Goal: Information Seeking & Learning: Learn about a topic

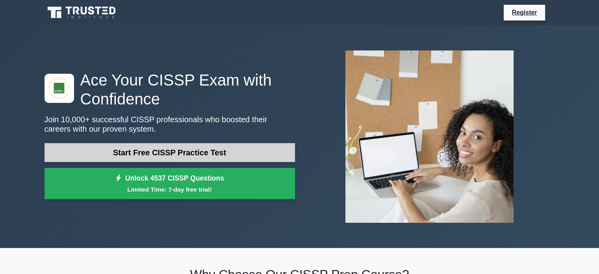
click at [229, 151] on link "Start Free CISSP Practice Test" at bounding box center [170, 152] width 251 height 19
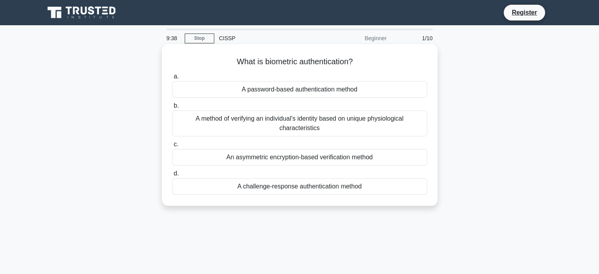
click at [262, 117] on div "A method of verifying an individual's identity based on unique physiological ch…" at bounding box center [299, 123] width 255 height 26
click at [172, 108] on input "b. A method of verifying an individual's identity based on unique physiological…" at bounding box center [172, 105] width 0 height 5
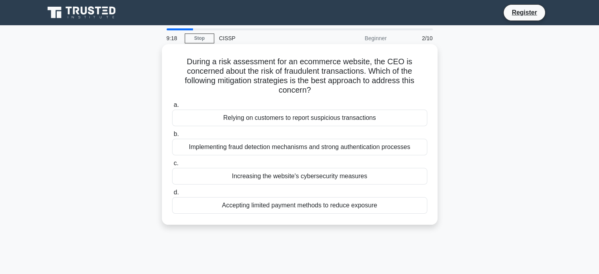
click at [255, 149] on div "Implementing fraud detection mechanisms and strong authentication processes" at bounding box center [299, 147] width 255 height 17
click at [172, 137] on input "b. Implementing fraud detection mechanisms and strong authentication processes" at bounding box center [172, 134] width 0 height 5
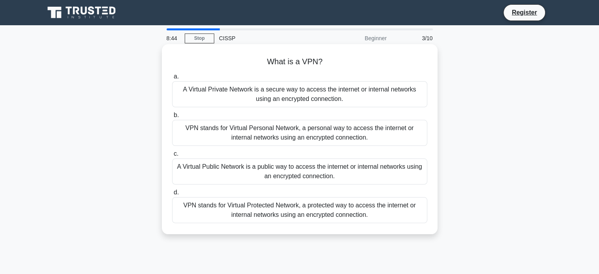
click at [235, 96] on div "A Virtual Private Network is a secure way to access the internet or internal ne…" at bounding box center [299, 94] width 255 height 26
click at [172, 79] on input "a. A Virtual Private Network is a secure way to access the internet or internal…" at bounding box center [172, 76] width 0 height 5
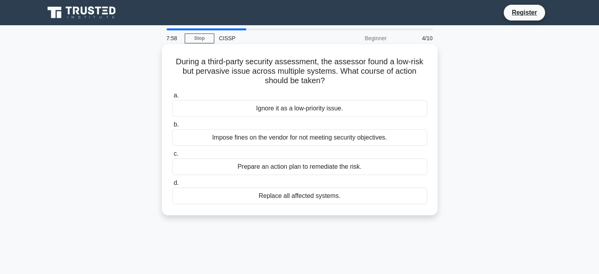
click at [249, 169] on div "Prepare an action plan to remediate the risk." at bounding box center [299, 166] width 255 height 17
click at [172, 156] on input "c. Prepare an action plan to remediate the risk." at bounding box center [172, 153] width 0 height 5
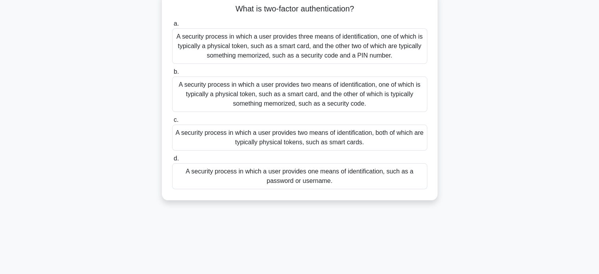
scroll to position [39, 0]
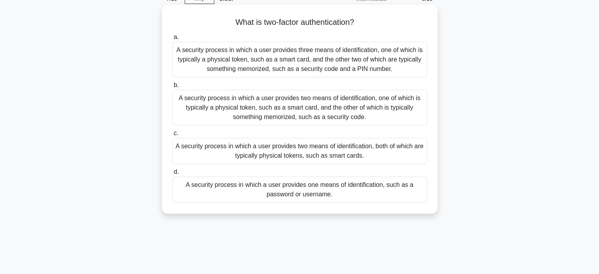
click at [261, 67] on div "A security process in which a user provides three means of identification, one …" at bounding box center [299, 59] width 255 height 35
click at [172, 40] on input "a. A security process in which a user provides three means of identification, o…" at bounding box center [172, 37] width 0 height 5
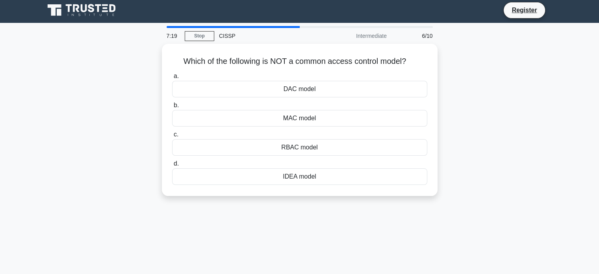
scroll to position [0, 0]
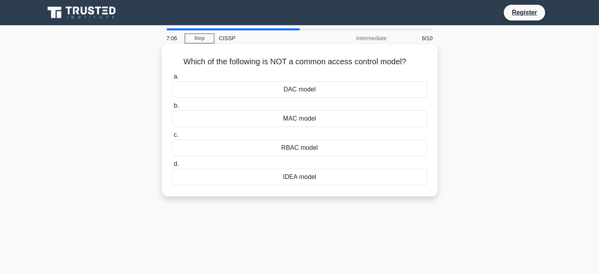
click at [298, 178] on div "IDEA model" at bounding box center [299, 177] width 255 height 17
click at [172, 167] on input "d. IDEA model" at bounding box center [172, 163] width 0 height 5
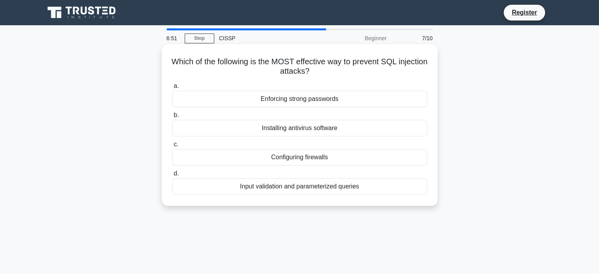
click at [288, 187] on div "Input validation and parameterized queries" at bounding box center [299, 186] width 255 height 17
click at [172, 176] on input "d. Input validation and parameterized queries" at bounding box center [172, 173] width 0 height 5
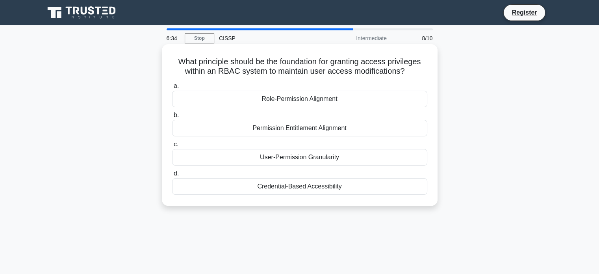
click at [300, 101] on div "Role-Permission Alignment" at bounding box center [299, 99] width 255 height 17
click at [172, 89] on input "a. Role-Permission Alignment" at bounding box center [172, 86] width 0 height 5
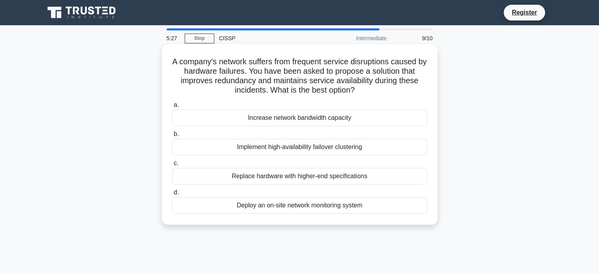
click at [303, 149] on div "Implement high-availability failover clustering" at bounding box center [299, 147] width 255 height 17
click at [172, 137] on input "b. Implement high-availability failover clustering" at bounding box center [172, 134] width 0 height 5
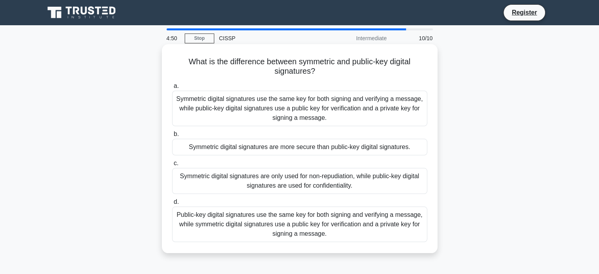
click at [336, 145] on div "Symmetric digital signatures are more secure than public-key digital signatures." at bounding box center [299, 147] width 255 height 17
click at [172, 137] on input "b. Symmetric digital signatures are more secure than public-key digital signatu…" at bounding box center [172, 134] width 0 height 5
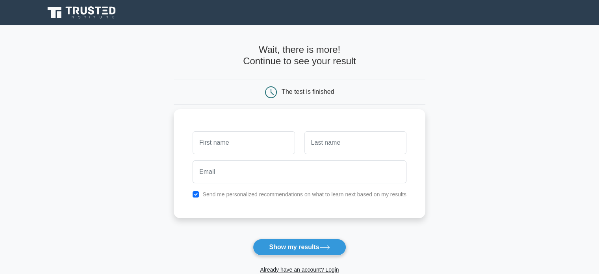
click at [234, 138] on input "text" at bounding box center [244, 142] width 102 height 23
type input "mohammed"
type input "Taher"
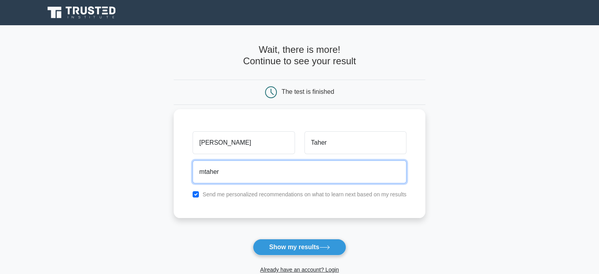
type input "mtaher@ejada.com"
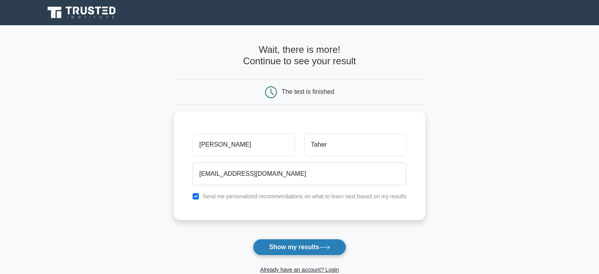
click at [302, 250] on button "Show my results" at bounding box center [299, 247] width 93 height 17
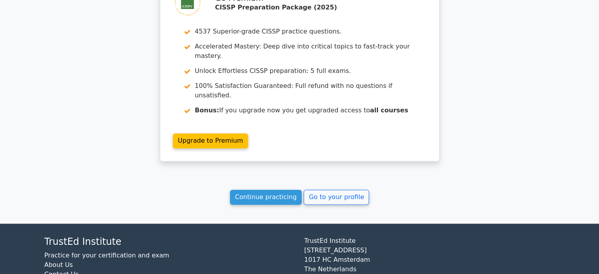
scroll to position [1142, 0]
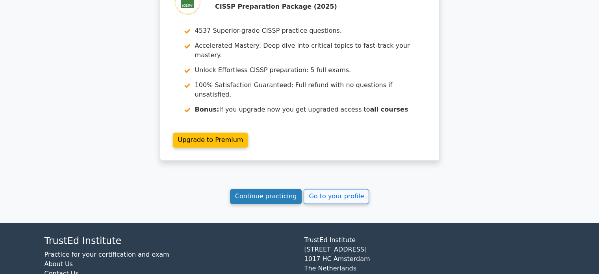
click at [260, 189] on link "Continue practicing" at bounding box center [266, 196] width 72 height 15
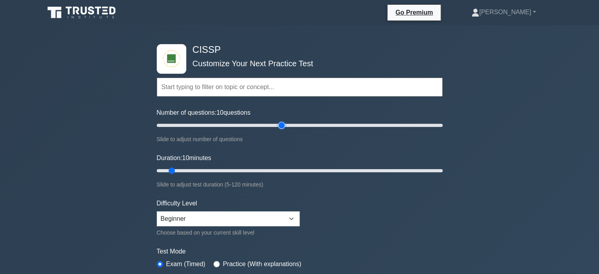
click at [280, 124] on input "Number of questions: 10 questions" at bounding box center [300, 125] width 286 height 9
drag, startPoint x: 280, startPoint y: 124, endPoint x: 318, endPoint y: 131, distance: 38.4
click at [318, 130] on input "Number of questions: 115 questions" at bounding box center [300, 125] width 286 height 9
drag, startPoint x: 318, startPoint y: 126, endPoint x: 299, endPoint y: 128, distance: 19.4
type input "100"
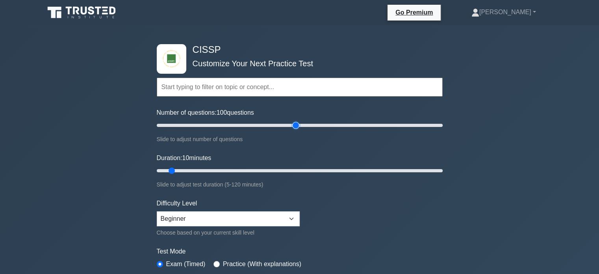
click at [299, 128] on input "Number of questions: 100 questions" at bounding box center [300, 125] width 286 height 9
drag, startPoint x: 172, startPoint y: 168, endPoint x: 388, endPoint y: 173, distance: 215.9
type input "100"
click at [388, 173] on input "Duration: 100 minutes" at bounding box center [300, 170] width 286 height 9
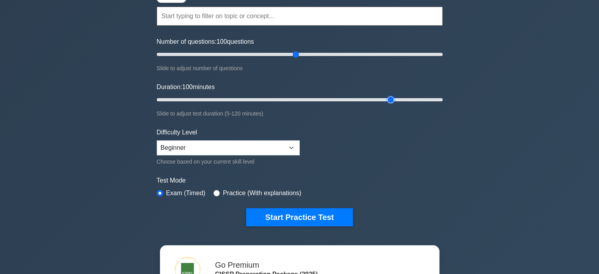
scroll to position [79, 0]
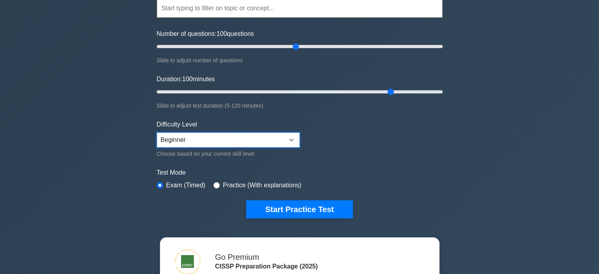
click at [291, 139] on select "Beginner Intermediate Expert" at bounding box center [228, 139] width 143 height 15
select select "intermediate"
click at [157, 132] on select "Beginner Intermediate Expert" at bounding box center [228, 139] width 143 height 15
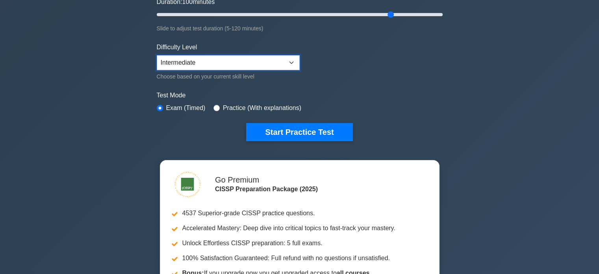
scroll to position [118, 0]
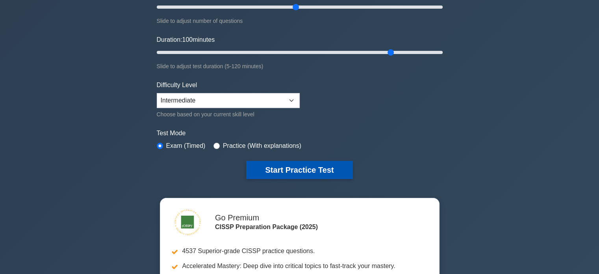
click at [303, 167] on button "Start Practice Test" at bounding box center [299, 170] width 106 height 18
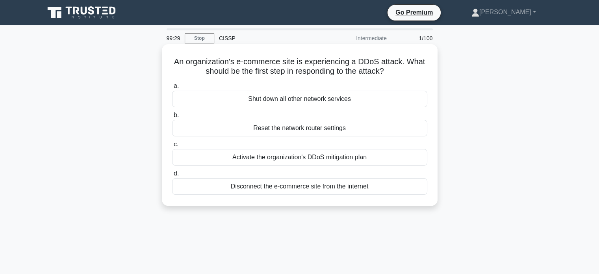
click at [312, 159] on div "Activate the organization's DDoS mitigation plan" at bounding box center [299, 157] width 255 height 17
click at [172, 147] on input "c. Activate the organization's DDoS mitigation plan" at bounding box center [172, 144] width 0 height 5
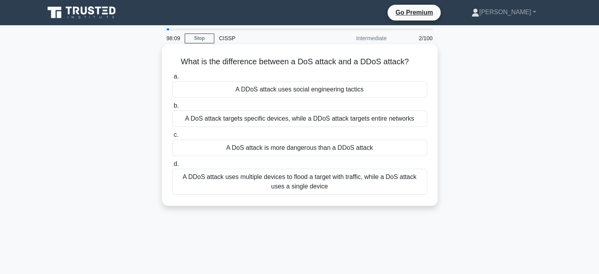
click at [265, 177] on div "A DDoS attack uses multiple devices to flood a target with traffic, while a DoS…" at bounding box center [299, 182] width 255 height 26
click at [172, 167] on input "d. A DDoS attack uses multiple devices to flood a target with traffic, while a …" at bounding box center [172, 163] width 0 height 5
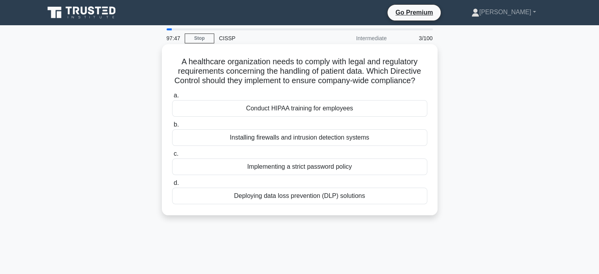
click at [301, 117] on div "Conduct HIPAA training for employees" at bounding box center [299, 108] width 255 height 17
click at [196, 117] on div "Conduct HIPAA training for employees" at bounding box center [299, 108] width 255 height 17
click at [172, 98] on input "a. Conduct HIPAA training for employees" at bounding box center [172, 95] width 0 height 5
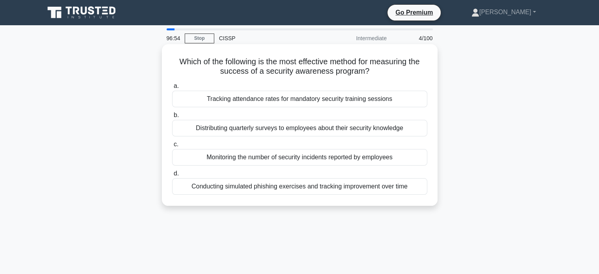
click at [307, 100] on div "Tracking attendance rates for mandatory security training sessions" at bounding box center [299, 99] width 255 height 17
click at [172, 89] on input "a. Tracking attendance rates for mandatory security training sessions" at bounding box center [172, 86] width 0 height 5
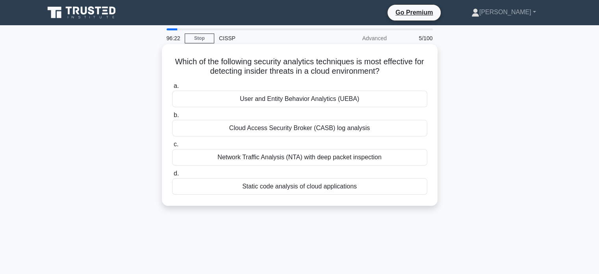
click at [324, 100] on div "User and Entity Behavior Analytics (UEBA)" at bounding box center [299, 99] width 255 height 17
click at [172, 89] on input "a. User and Entity Behavior Analytics (UEBA)" at bounding box center [172, 86] width 0 height 5
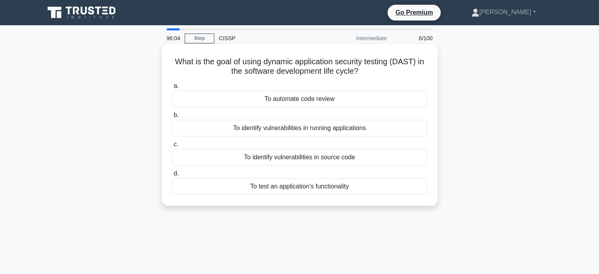
click at [361, 127] on div "To identify vulnerabilities in running applications" at bounding box center [299, 128] width 255 height 17
click at [172, 118] on input "b. To identify vulnerabilities in running applications" at bounding box center [172, 115] width 0 height 5
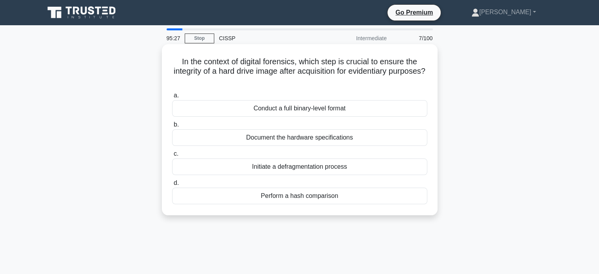
scroll to position [39, 0]
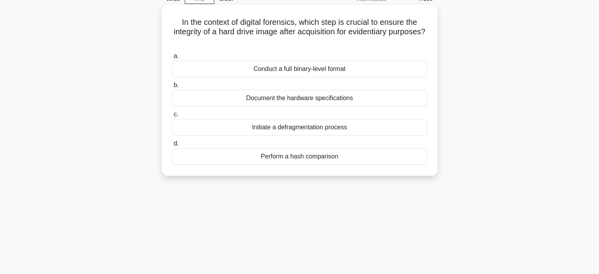
click at [329, 158] on div "Perform a hash comparison" at bounding box center [299, 156] width 255 height 17
click at [172, 146] on input "d. Perform a hash comparison" at bounding box center [172, 143] width 0 height 5
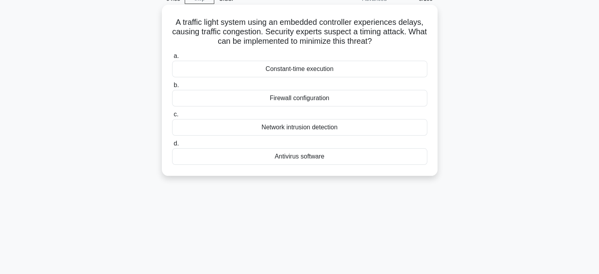
click at [303, 68] on div "Constant-time execution" at bounding box center [299, 69] width 255 height 17
click at [172, 59] on input "a. Constant-time execution" at bounding box center [172, 56] width 0 height 5
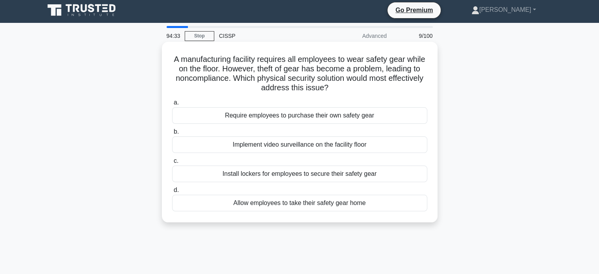
scroll to position [0, 0]
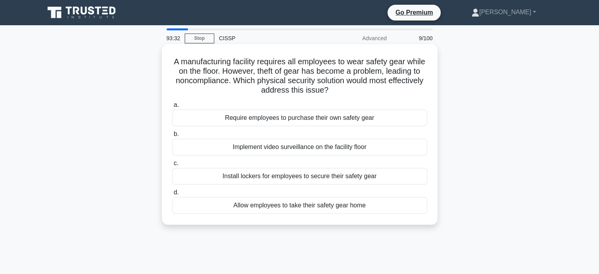
click at [291, 150] on div "Implement video surveillance on the facility floor" at bounding box center [299, 147] width 255 height 17
click at [172, 137] on input "b. Implement video surveillance on the facility floor" at bounding box center [172, 134] width 0 height 5
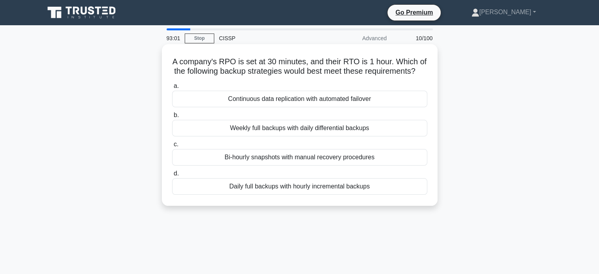
click at [350, 195] on div "Daily full backups with hourly incremental backups" at bounding box center [299, 186] width 255 height 17
click at [172, 176] on input "d. Daily full backups with hourly incremental backups" at bounding box center [172, 173] width 0 height 5
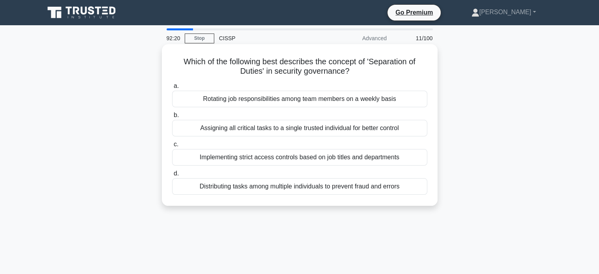
click at [290, 160] on div "Implementing strict access controls based on job titles and departments" at bounding box center [299, 157] width 255 height 17
click at [172, 147] on input "c. Implementing strict access controls based on job titles and departments" at bounding box center [172, 144] width 0 height 5
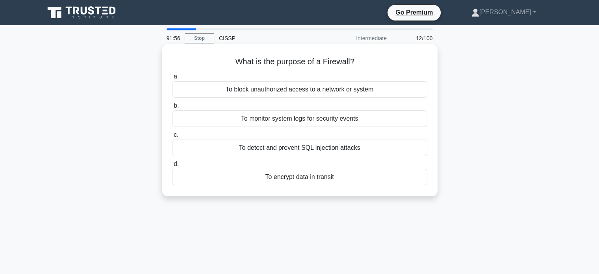
click at [312, 93] on div "To block unauthorized access to a network or system" at bounding box center [299, 89] width 255 height 17
click at [172, 79] on input "a. To block unauthorized access to a network or system" at bounding box center [172, 76] width 0 height 5
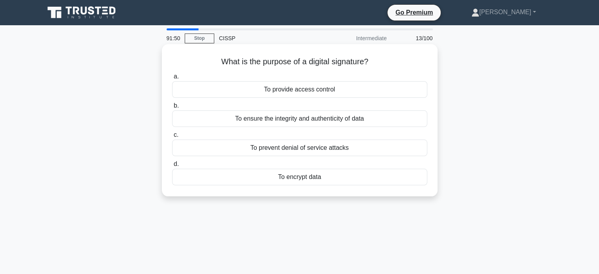
click at [316, 119] on div "To ensure the integrity and authenticity of data" at bounding box center [299, 118] width 255 height 17
click at [172, 108] on input "b. To ensure the integrity and authenticity of data" at bounding box center [172, 105] width 0 height 5
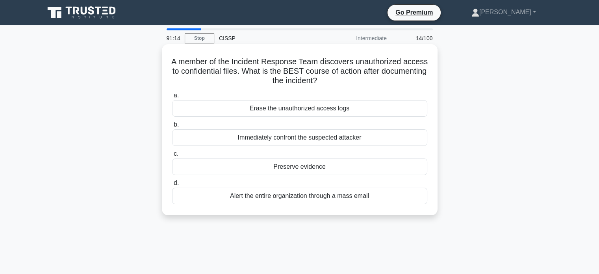
click at [314, 199] on div "Alert the entire organization through a mass email" at bounding box center [299, 195] width 255 height 17
click at [172, 186] on input "d. Alert the entire organization through a mass email" at bounding box center [172, 182] width 0 height 5
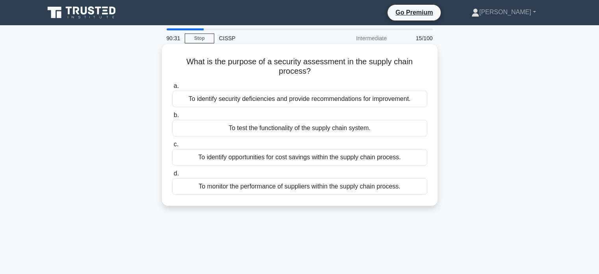
click at [322, 102] on div "To identify security deficiencies and provide recommendations for improvement." at bounding box center [299, 99] width 255 height 17
click at [172, 89] on input "a. To identify security deficiencies and provide recommendations for improvemen…" at bounding box center [172, 86] width 0 height 5
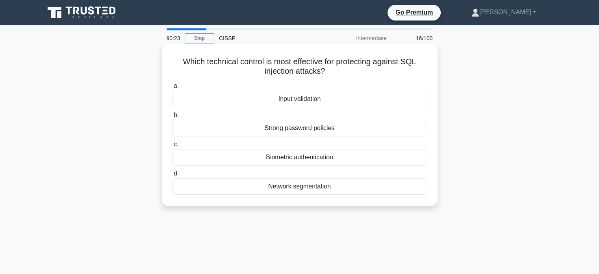
click at [309, 100] on div "Input validation" at bounding box center [299, 99] width 255 height 17
click at [172, 89] on input "a. Input validation" at bounding box center [172, 86] width 0 height 5
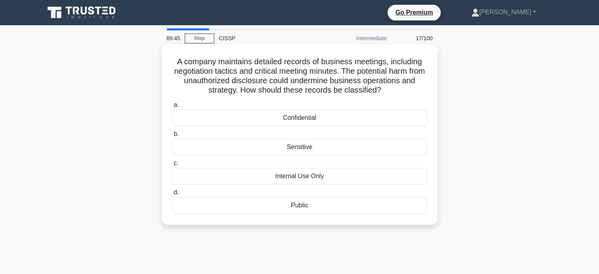
click at [301, 115] on div "Confidential" at bounding box center [299, 118] width 255 height 17
click at [172, 108] on input "a. Confidential" at bounding box center [172, 104] width 0 height 5
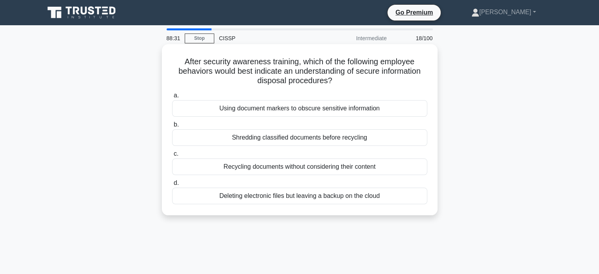
click at [301, 140] on div "Shredding classified documents before recycling" at bounding box center [299, 137] width 255 height 17
click at [172, 127] on input "b. Shredding classified documents before recycling" at bounding box center [172, 124] width 0 height 5
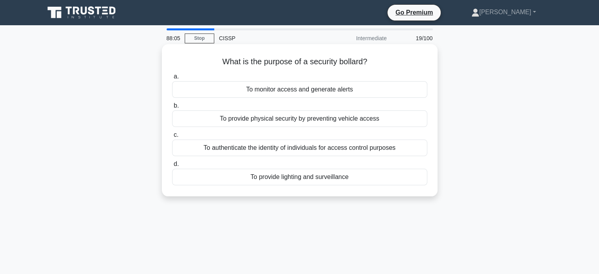
click at [293, 123] on div "To provide physical security by preventing vehicle access" at bounding box center [299, 118] width 255 height 17
click at [172, 108] on input "b. To provide physical security by preventing vehicle access" at bounding box center [172, 105] width 0 height 5
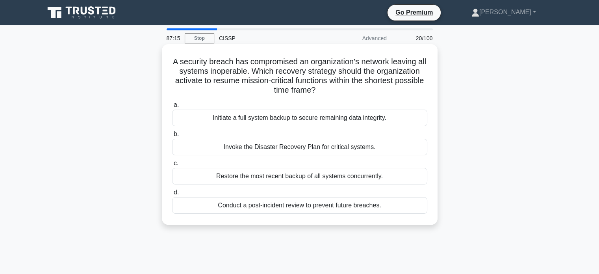
click at [353, 147] on div "Invoke the Disaster Recovery Plan for critical systems." at bounding box center [299, 147] width 255 height 17
click at [172, 137] on input "b. Invoke the Disaster Recovery Plan for critical systems." at bounding box center [172, 134] width 0 height 5
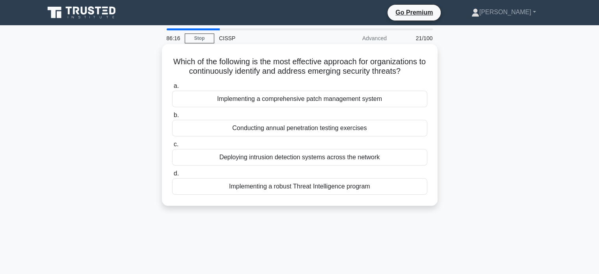
click at [322, 187] on div "Implementing a robust Threat Intelligence program" at bounding box center [299, 186] width 255 height 17
click at [172, 176] on input "d. Implementing a robust Threat Intelligence program" at bounding box center [172, 173] width 0 height 5
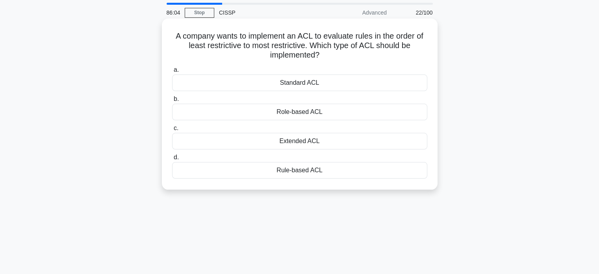
scroll to position [39, 0]
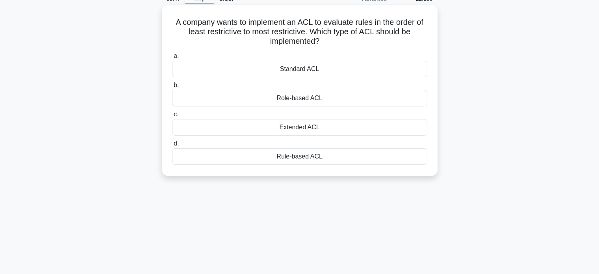
click at [305, 160] on div "Rule-based ACL" at bounding box center [299, 156] width 255 height 17
click at [172, 146] on input "d. Rule-based ACL" at bounding box center [172, 143] width 0 height 5
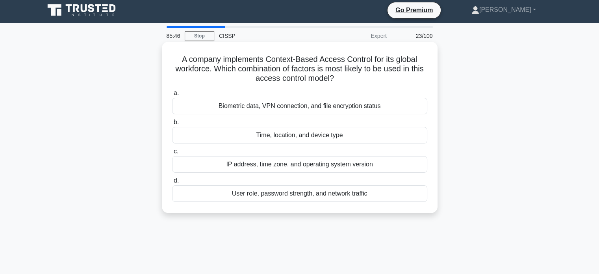
scroll to position [0, 0]
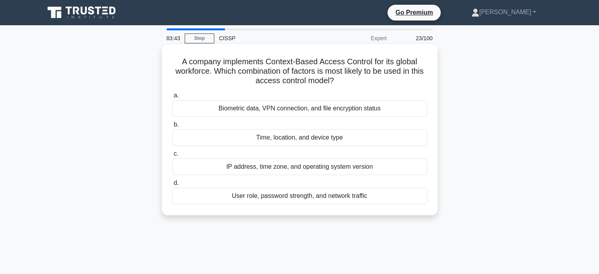
click at [289, 194] on div "User role, password strength, and network traffic" at bounding box center [299, 195] width 255 height 17
click at [172, 186] on input "d. User role, password strength, and network traffic" at bounding box center [172, 182] width 0 height 5
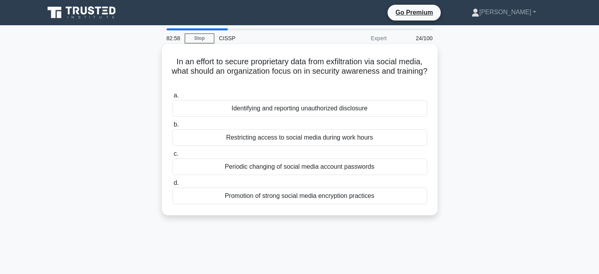
click at [288, 138] on div "Restricting access to social media during work hours" at bounding box center [299, 137] width 255 height 17
click at [172, 127] on input "b. Restricting access to social media during work hours" at bounding box center [172, 124] width 0 height 5
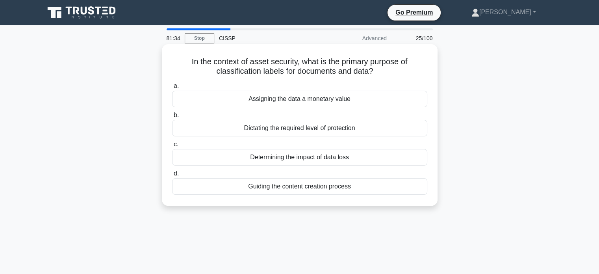
click at [302, 99] on div "Assigning the data a monetary value" at bounding box center [299, 99] width 255 height 17
click at [172, 89] on input "a. Assigning the data a monetary value" at bounding box center [172, 86] width 0 height 5
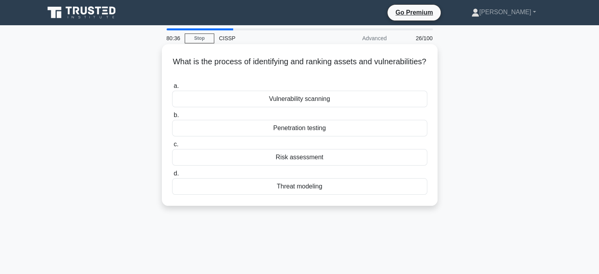
click at [309, 159] on div "Risk assessment" at bounding box center [299, 157] width 255 height 17
click at [172, 147] on input "c. Risk assessment" at bounding box center [172, 144] width 0 height 5
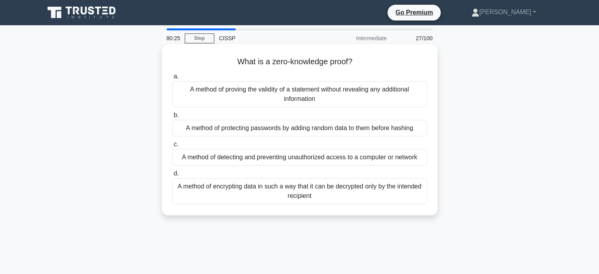
scroll to position [39, 0]
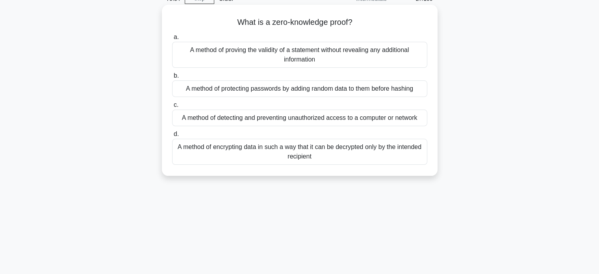
click at [318, 58] on div "A method of proving the validity of a statement without revealing any additiona…" at bounding box center [299, 55] width 255 height 26
click at [172, 40] on input "a. A method of proving the validity of a statement without revealing any additi…" at bounding box center [172, 37] width 0 height 5
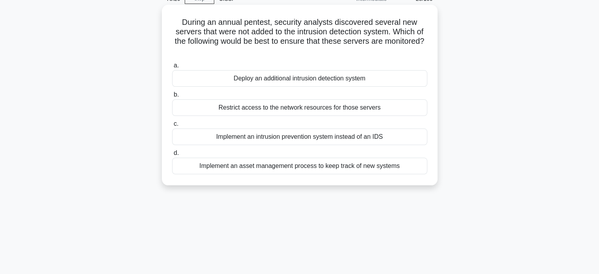
click at [279, 168] on div "Implement an asset management process to keep track of new systems" at bounding box center [299, 166] width 255 height 17
click at [172, 156] on input "d. Implement an asset management process to keep track of new systems" at bounding box center [172, 152] width 0 height 5
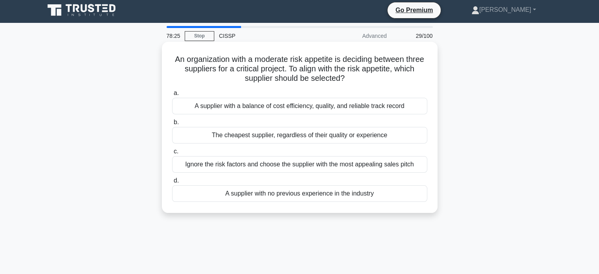
scroll to position [0, 0]
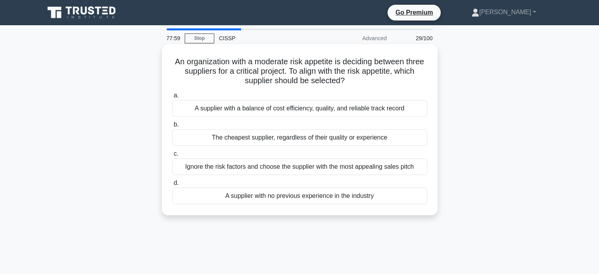
click at [276, 111] on div "A supplier with a balance of cost efficiency, quality, and reliable track record" at bounding box center [299, 108] width 255 height 17
click at [172, 98] on input "a. A supplier with a balance of cost efficiency, quality, and reliable track re…" at bounding box center [172, 95] width 0 height 5
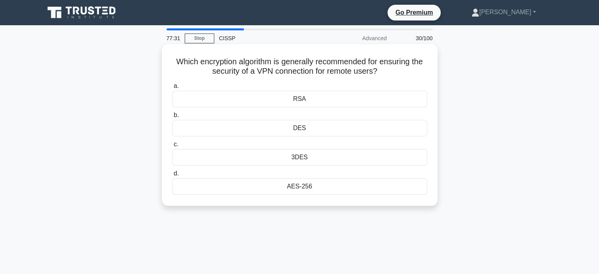
click at [310, 162] on div "3DES" at bounding box center [299, 157] width 255 height 17
click at [172, 147] on input "c. 3DES" at bounding box center [172, 144] width 0 height 5
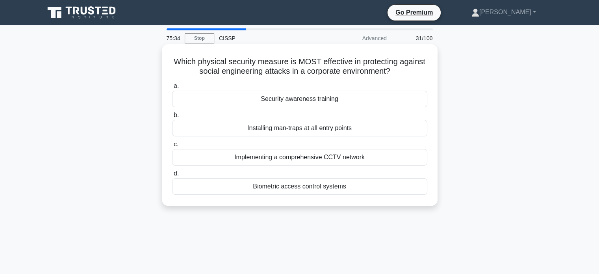
click at [285, 157] on div "Implementing a comprehensive CCTV network" at bounding box center [299, 157] width 255 height 17
click at [172, 147] on input "c. Implementing a comprehensive CCTV network" at bounding box center [172, 144] width 0 height 5
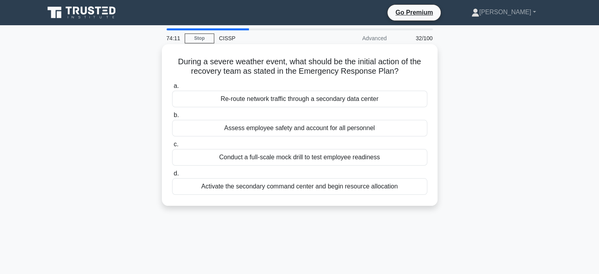
click at [293, 186] on div "Activate the secondary command center and begin resource allocation" at bounding box center [299, 186] width 255 height 17
click at [172, 176] on input "d. Activate the secondary command center and begin resource allocation" at bounding box center [172, 173] width 0 height 5
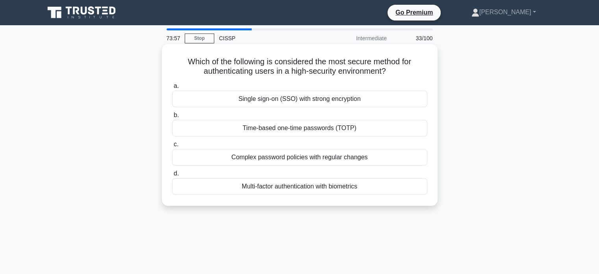
click at [355, 99] on div "Single sign-on (SSO) with strong encryption" at bounding box center [299, 99] width 255 height 17
click at [172, 89] on input "a. Single sign-on (SSO) with strong encryption" at bounding box center [172, 86] width 0 height 5
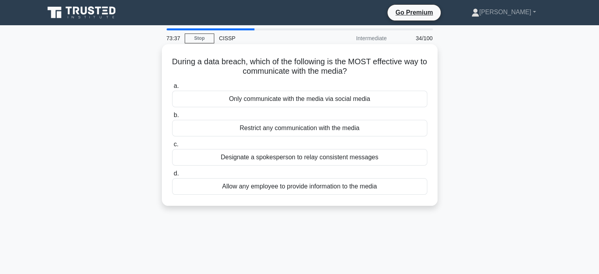
click at [325, 126] on div "Restrict any communication with the media" at bounding box center [299, 128] width 255 height 17
click at [172, 118] on input "b. Restrict any communication with the media" at bounding box center [172, 115] width 0 height 5
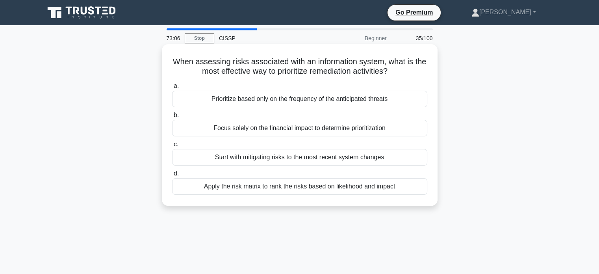
click at [298, 187] on div "Apply the risk matrix to rank the risks based on likelihood and impact" at bounding box center [299, 186] width 255 height 17
click at [172, 176] on input "d. Apply the risk matrix to rank the risks based on likelihood and impact" at bounding box center [172, 173] width 0 height 5
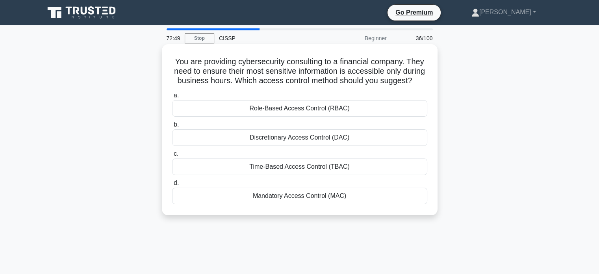
click at [302, 175] on div "Time-Based Access Control (TBAC)" at bounding box center [299, 166] width 255 height 17
click at [172, 156] on input "c. Time-Based Access Control (TBAC)" at bounding box center [172, 153] width 0 height 5
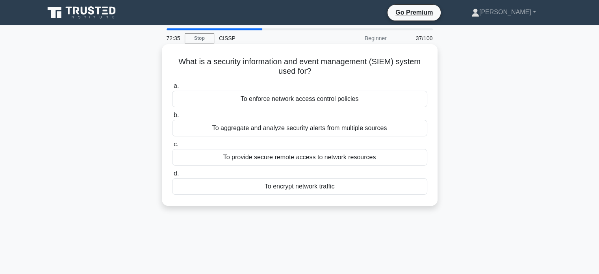
click at [325, 130] on div "To aggregate and analyze security alerts from multiple sources" at bounding box center [299, 128] width 255 height 17
click at [172, 118] on input "b. To aggregate and analyze security alerts from multiple sources" at bounding box center [172, 115] width 0 height 5
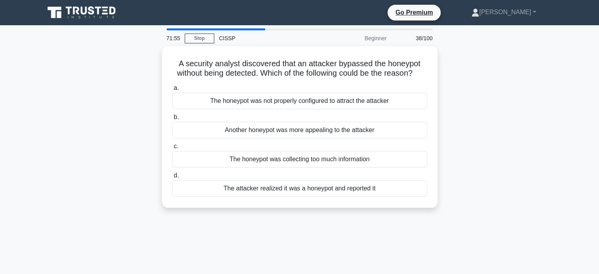
drag, startPoint x: 210, startPoint y: 83, endPoint x: 143, endPoint y: 91, distance: 67.4
click at [143, 91] on div "A security analyst discovered that an attacker bypassed the honeypot without be…" at bounding box center [300, 131] width 520 height 171
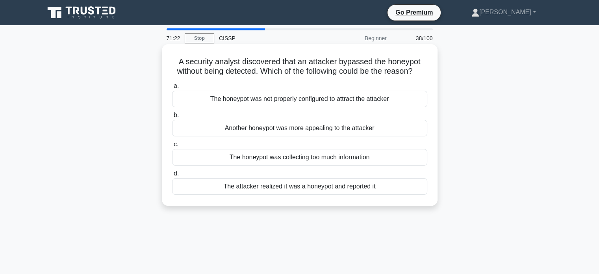
click at [248, 107] on div "The honeypot was not properly configured to attract the attacker" at bounding box center [299, 99] width 255 height 17
click at [172, 89] on input "a. The honeypot was not properly configured to attract the attacker" at bounding box center [172, 86] width 0 height 5
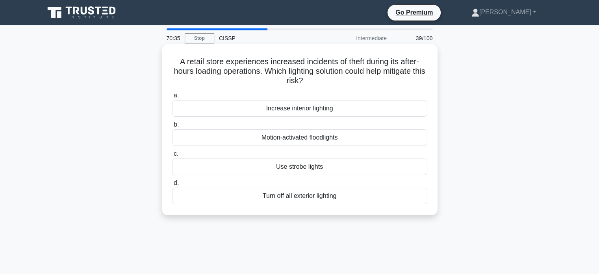
click at [332, 139] on div "Motion-activated floodlights" at bounding box center [299, 137] width 255 height 17
click at [172, 127] on input "b. Motion-activated floodlights" at bounding box center [172, 124] width 0 height 5
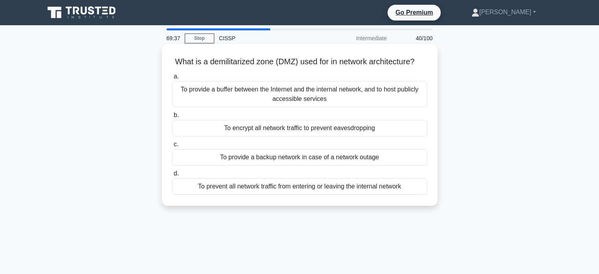
click at [359, 136] on div "To encrypt all network traffic to prevent eavesdropping" at bounding box center [299, 128] width 255 height 17
click at [172, 118] on input "b. To encrypt all network traffic to prevent eavesdropping" at bounding box center [172, 115] width 0 height 5
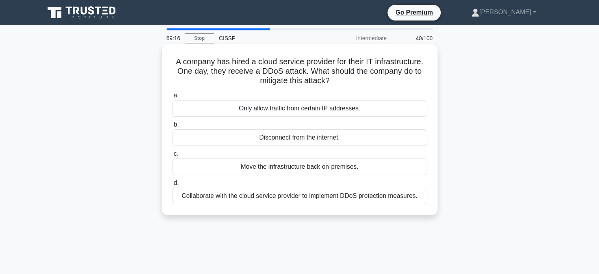
click at [233, 198] on div "Collaborate with the cloud service provider to implement DDoS protection measur…" at bounding box center [299, 195] width 255 height 17
click at [172, 186] on input "d. Collaborate with the cloud service provider to implement DDoS protection mea…" at bounding box center [172, 182] width 0 height 5
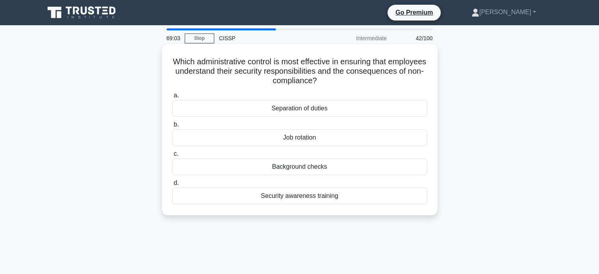
click at [329, 198] on div "Security awareness training" at bounding box center [299, 195] width 255 height 17
click at [172, 186] on input "d. Security awareness training" at bounding box center [172, 182] width 0 height 5
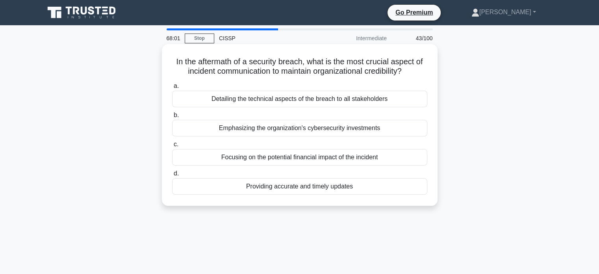
click at [301, 189] on div "Providing accurate and timely updates" at bounding box center [299, 186] width 255 height 17
click at [172, 176] on input "d. Providing accurate and timely updates" at bounding box center [172, 173] width 0 height 5
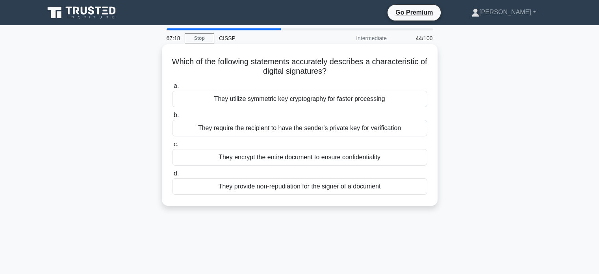
click at [317, 156] on div "They encrypt the entire document to ensure confidentiality" at bounding box center [299, 157] width 255 height 17
click at [172, 147] on input "c. They encrypt the entire document to ensure confidentiality" at bounding box center [172, 144] width 0 height 5
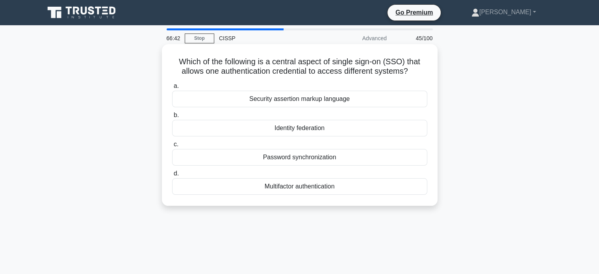
click at [298, 187] on div "Multifactor authentication" at bounding box center [299, 186] width 255 height 17
click at [172, 176] on input "d. Multifactor authentication" at bounding box center [172, 173] width 0 height 5
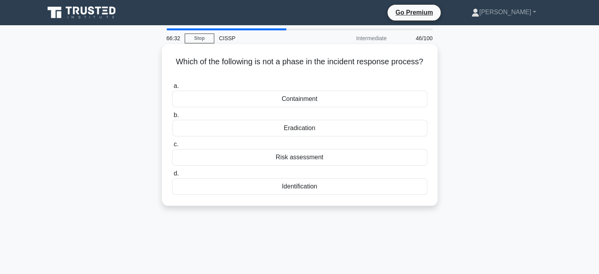
click at [310, 154] on div "Risk assessment" at bounding box center [299, 157] width 255 height 17
click at [172, 147] on input "c. Risk assessment" at bounding box center [172, 144] width 0 height 5
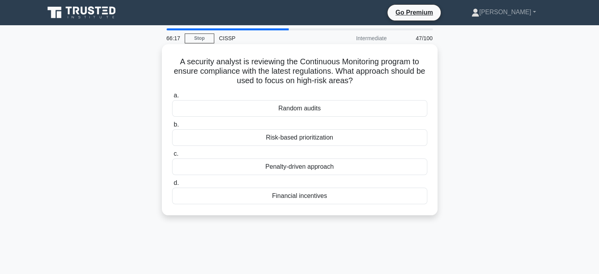
click at [299, 140] on div "Risk-based prioritization" at bounding box center [299, 137] width 255 height 17
click at [172, 127] on input "b. Risk-based prioritization" at bounding box center [172, 124] width 0 height 5
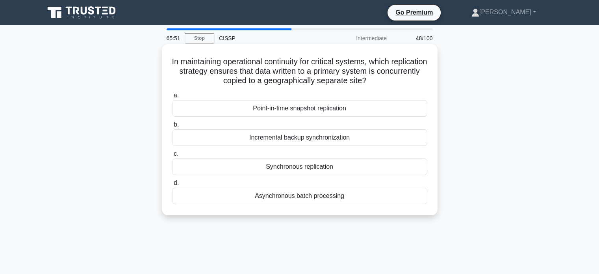
click at [318, 165] on div "Synchronous replication" at bounding box center [299, 166] width 255 height 17
click at [172, 156] on input "c. Synchronous replication" at bounding box center [172, 153] width 0 height 5
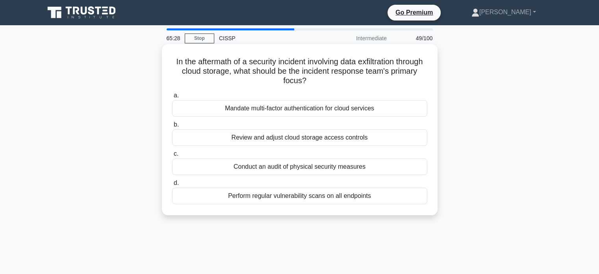
click at [325, 112] on div "Mandate multi-factor authentication for cloud services" at bounding box center [299, 108] width 255 height 17
click at [172, 98] on input "a. Mandate multi-factor authentication for cloud services" at bounding box center [172, 95] width 0 height 5
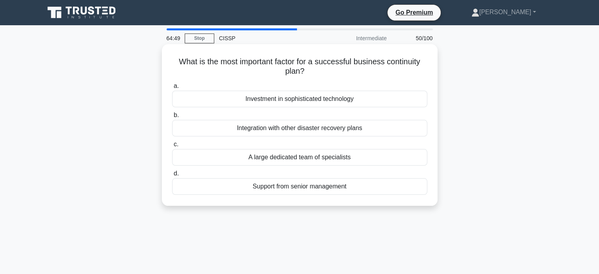
click at [291, 189] on div "Support from senior management" at bounding box center [299, 186] width 255 height 17
click at [172, 176] on input "d. Support from senior management" at bounding box center [172, 173] width 0 height 5
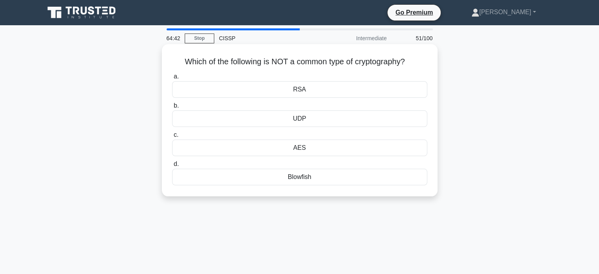
click at [328, 118] on div "UDP" at bounding box center [299, 118] width 255 height 17
click at [172, 108] on input "b. UDP" at bounding box center [172, 105] width 0 height 5
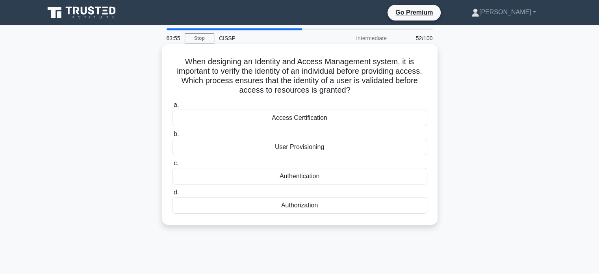
click at [321, 178] on div "Authentication" at bounding box center [299, 176] width 255 height 17
click at [172, 166] on input "c. Authentication" at bounding box center [172, 163] width 0 height 5
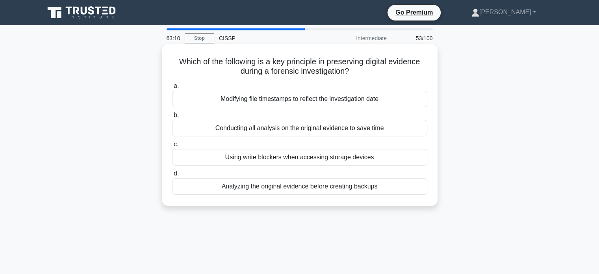
drag, startPoint x: 271, startPoint y: 85, endPoint x: 242, endPoint y: 95, distance: 31.3
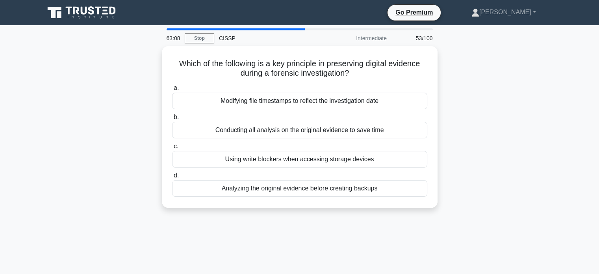
drag, startPoint x: 242, startPoint y: 95, endPoint x: 141, endPoint y: 100, distance: 100.6
click at [142, 100] on div "Which of the following is a key principle in preserving digital evidence during…" at bounding box center [300, 131] width 520 height 171
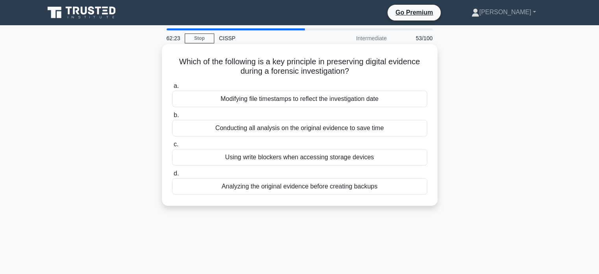
click at [286, 129] on div "Conducting all analysis on the original evidence to save time" at bounding box center [299, 128] width 255 height 17
click at [172, 118] on input "b. Conducting all analysis on the original evidence to save time" at bounding box center [172, 115] width 0 height 5
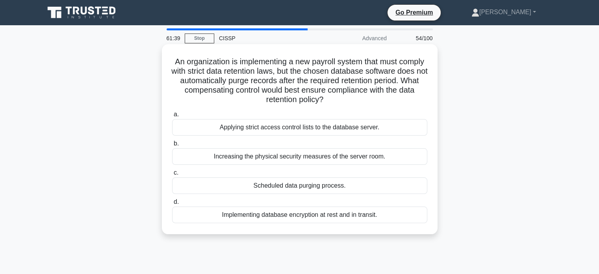
click at [373, 215] on div "Implementing database encryption at rest and in transit." at bounding box center [299, 214] width 255 height 17
click at [295, 218] on div "Implementing database encryption at rest and in transit." at bounding box center [299, 214] width 255 height 17
click at [172, 204] on input "d. Implementing database encryption at rest and in transit." at bounding box center [172, 201] width 0 height 5
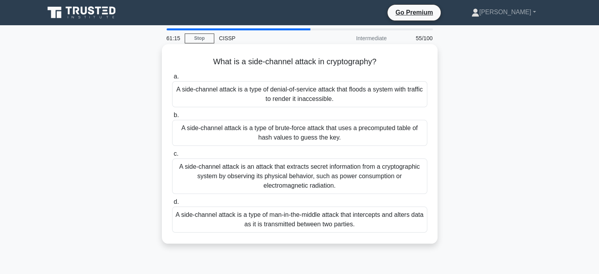
click at [282, 181] on div "A side-channel attack is an attack that extracts secret information from a cryp…" at bounding box center [299, 175] width 255 height 35
click at [172, 156] on input "c. A side-channel attack is an attack that extracts secret information from a c…" at bounding box center [172, 153] width 0 height 5
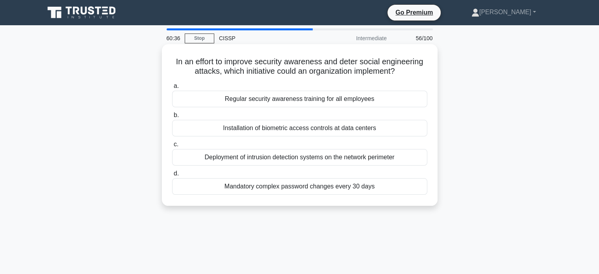
click at [260, 102] on div "Regular security awareness training for all employees" at bounding box center [299, 99] width 255 height 17
click at [172, 89] on input "a. Regular security awareness training for all employees" at bounding box center [172, 86] width 0 height 5
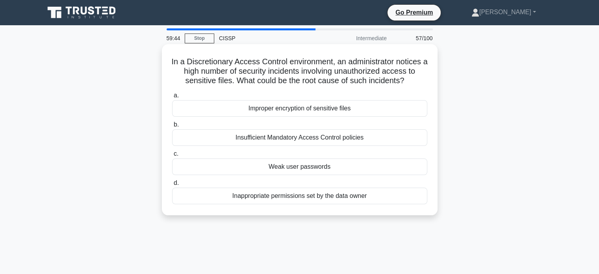
click at [306, 199] on div "Inappropriate permissions set by the data owner" at bounding box center [299, 195] width 255 height 17
click at [172, 186] on input "d. Inappropriate permissions set by the data owner" at bounding box center [172, 182] width 0 height 5
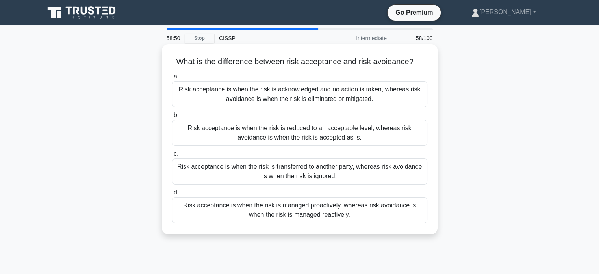
click at [288, 169] on div "Risk acceptance is when the risk is transferred to another party, whereas risk …" at bounding box center [299, 171] width 255 height 26
click at [172, 156] on input "c. Risk acceptance is when the risk is transferred to another party, whereas ri…" at bounding box center [172, 153] width 0 height 5
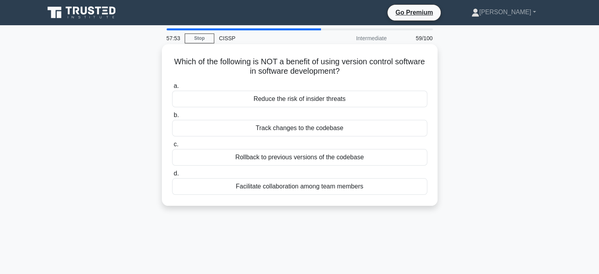
click at [273, 187] on div "Facilitate collaboration among team members" at bounding box center [299, 186] width 255 height 17
click at [172, 176] on input "d. Facilitate collaboration among team members" at bounding box center [172, 173] width 0 height 5
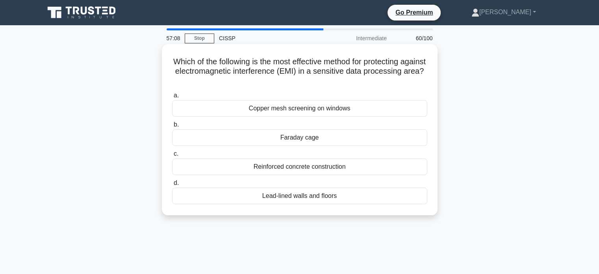
click at [314, 194] on div "Lead-lined walls and floors" at bounding box center [299, 195] width 255 height 17
click at [172, 186] on input "d. Lead-lined walls and floors" at bounding box center [172, 182] width 0 height 5
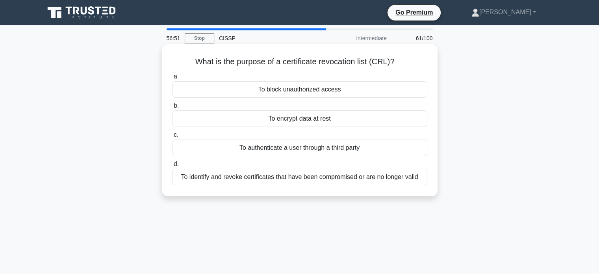
click at [341, 179] on div "To identify and revoke certificates that have been compromised or are no longer…" at bounding box center [299, 177] width 255 height 17
click at [172, 167] on input "d. To identify and revoke certificates that have been compromised or are no lon…" at bounding box center [172, 163] width 0 height 5
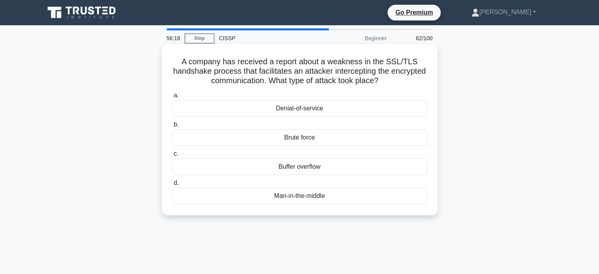
click at [318, 168] on div "Buffer overflow" at bounding box center [299, 166] width 255 height 17
click at [172, 156] on input "c. Buffer overflow" at bounding box center [172, 153] width 0 height 5
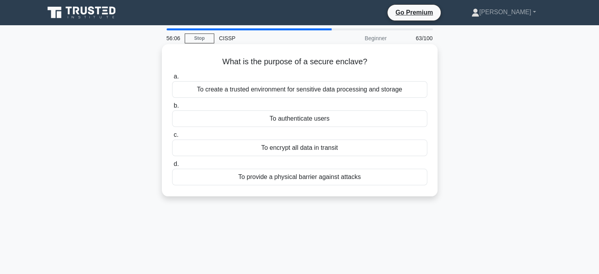
click at [345, 94] on div "To create a trusted environment for sensitive data processing and storage" at bounding box center [299, 89] width 255 height 17
click at [172, 79] on input "a. To create a trusted environment for sensitive data processing and storage" at bounding box center [172, 76] width 0 height 5
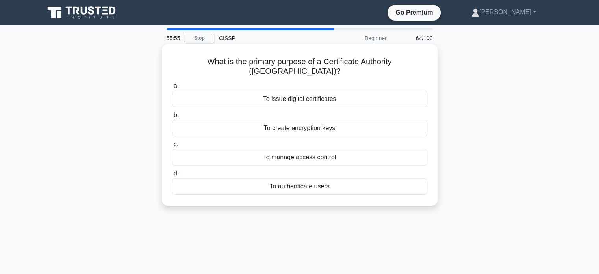
click at [323, 91] on div "To issue digital certificates" at bounding box center [299, 99] width 255 height 17
click at [172, 87] on input "a. To issue digital certificates" at bounding box center [172, 86] width 0 height 5
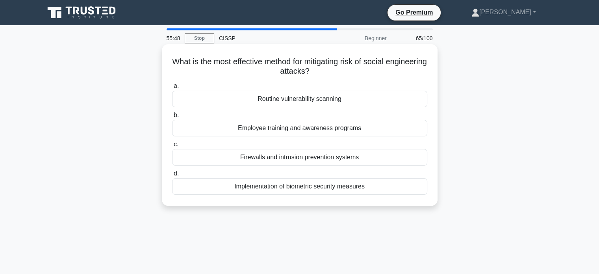
click at [277, 128] on div "Employee training and awareness programs" at bounding box center [299, 128] width 255 height 17
click at [172, 118] on input "b. Employee training and awareness programs" at bounding box center [172, 115] width 0 height 5
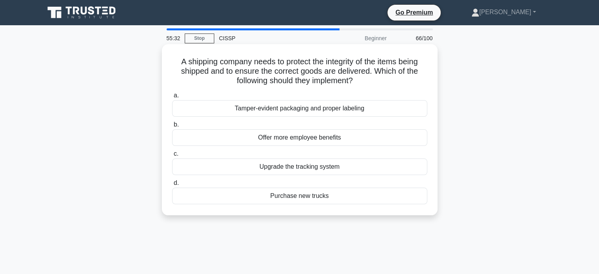
click at [309, 111] on div "Tamper-evident packaging and proper labeling" at bounding box center [299, 108] width 255 height 17
click at [172, 98] on input "a. Tamper-evident packaging and proper labeling" at bounding box center [172, 95] width 0 height 5
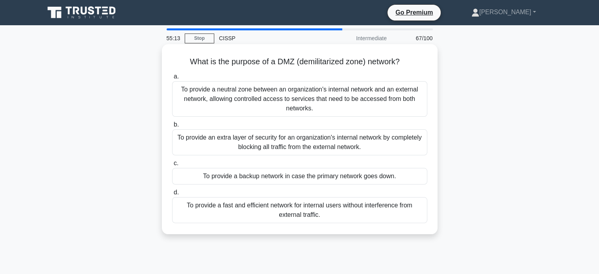
click at [325, 142] on div "To provide an extra layer of security for an organization's internal network by…" at bounding box center [299, 142] width 255 height 26
click at [172, 127] on input "b. To provide an extra layer of security for an organization's internal network…" at bounding box center [172, 124] width 0 height 5
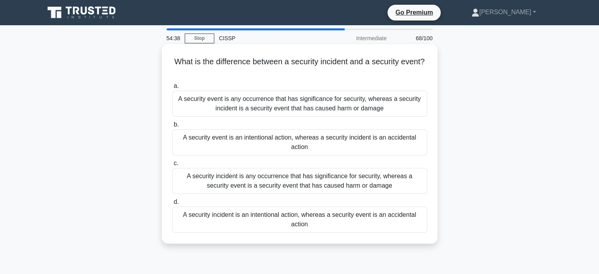
click at [374, 113] on div "A security event is any occurrence that has significance for security, whereas …" at bounding box center [299, 104] width 255 height 26
click at [172, 89] on input "a. A security event is any occurrence that has significance for security, where…" at bounding box center [172, 86] width 0 height 5
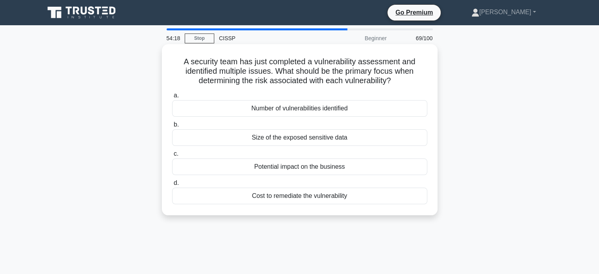
click at [351, 165] on div "Potential impact on the business" at bounding box center [299, 166] width 255 height 17
click at [172, 156] on input "c. Potential impact on the business" at bounding box center [172, 153] width 0 height 5
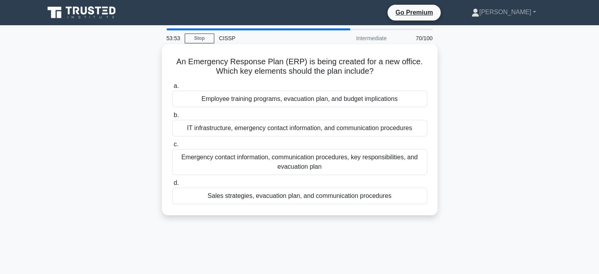
click at [307, 171] on div "Emergency contact information, communication procedures, key responsibilities, …" at bounding box center [299, 162] width 255 height 26
click at [172, 147] on input "c. Emergency contact information, communication procedures, key responsibilitie…" at bounding box center [172, 144] width 0 height 5
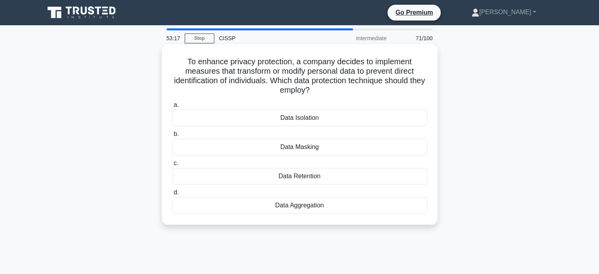
click at [347, 148] on div "Data Masking" at bounding box center [299, 147] width 255 height 17
click at [172, 137] on input "b. Data Masking" at bounding box center [172, 134] width 0 height 5
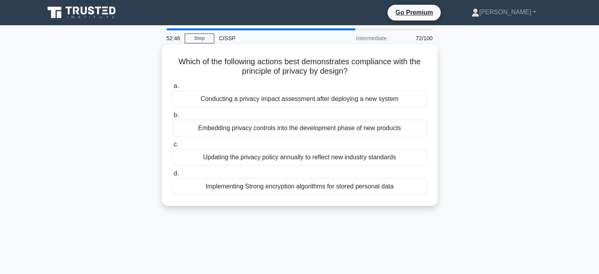
click at [369, 129] on div "Embedding privacy controls into the development phase of new products" at bounding box center [299, 128] width 255 height 17
click at [172, 118] on input "b. Embedding privacy controls into the development phase of new products" at bounding box center [172, 115] width 0 height 5
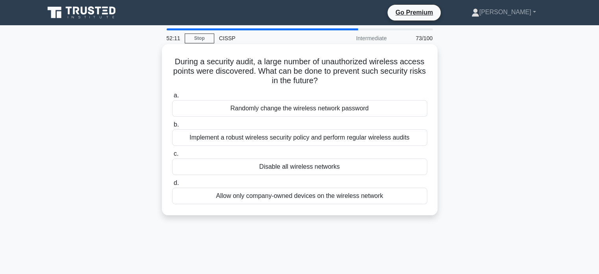
click at [356, 139] on div "Implement a robust wireless security policy and perform regular wireless audits" at bounding box center [299, 137] width 255 height 17
click at [172, 127] on input "b. Implement a robust wireless security policy and perform regular wireless aud…" at bounding box center [172, 124] width 0 height 5
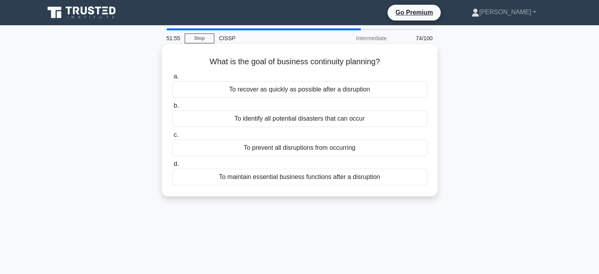
click at [349, 178] on div "To maintain essential business functions after a disruption" at bounding box center [299, 177] width 255 height 17
click at [172, 167] on input "d. To maintain essential business functions after a disruption" at bounding box center [172, 163] width 0 height 5
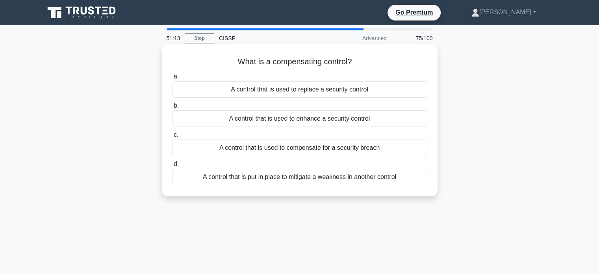
click at [372, 182] on div "A control that is put in place to mitigate a weakness in another control" at bounding box center [299, 177] width 255 height 17
click at [172, 167] on input "d. A control that is put in place to mitigate a weakness in another control" at bounding box center [172, 163] width 0 height 5
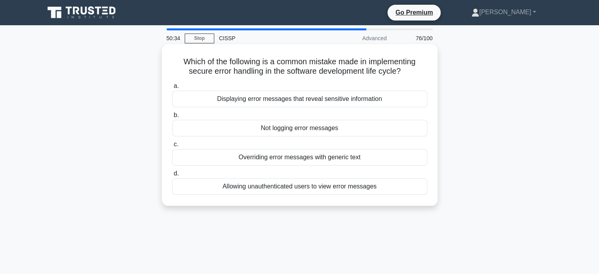
click at [239, 186] on div "Allowing unauthenticated users to view error messages" at bounding box center [299, 186] width 255 height 17
click at [172, 176] on input "d. Allowing unauthenticated users to view error messages" at bounding box center [172, 173] width 0 height 5
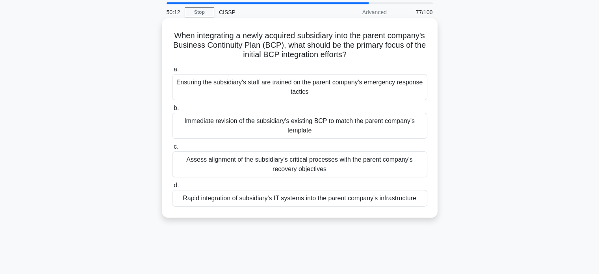
scroll to position [39, 0]
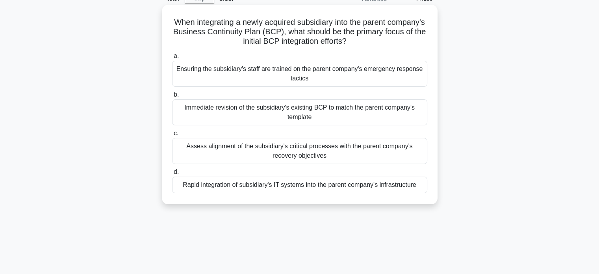
click at [348, 158] on div "Assess alignment of the subsidiary's critical processes with the parent company…" at bounding box center [299, 151] width 255 height 26
click at [172, 136] on input "c. Assess alignment of the subsidiary's critical processes with the parent comp…" at bounding box center [172, 133] width 0 height 5
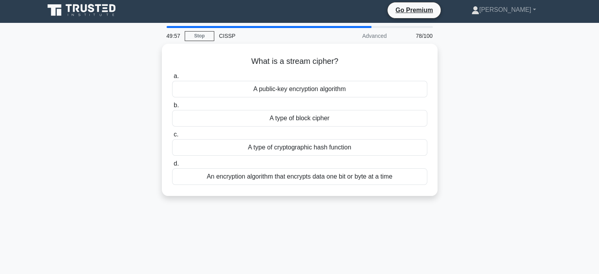
scroll to position [0, 0]
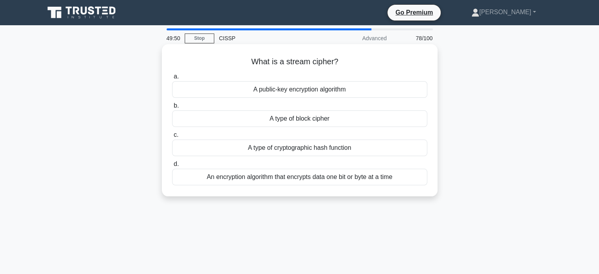
click at [326, 122] on div "A type of block cipher" at bounding box center [299, 118] width 255 height 17
click at [172, 108] on input "b. A type of block cipher" at bounding box center [172, 105] width 0 height 5
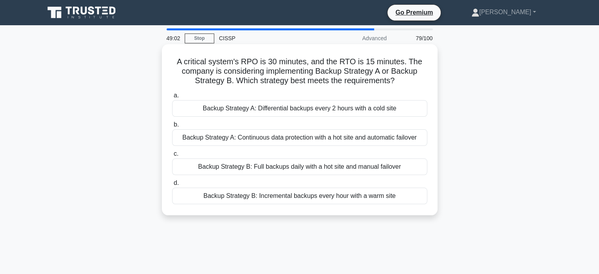
click at [374, 138] on div "Backup Strategy A: Continuous data protection with a hot site and automatic fai…" at bounding box center [299, 137] width 255 height 17
click at [172, 127] on input "b. Backup Strategy A: Continuous data protection with a hot site and automatic …" at bounding box center [172, 124] width 0 height 5
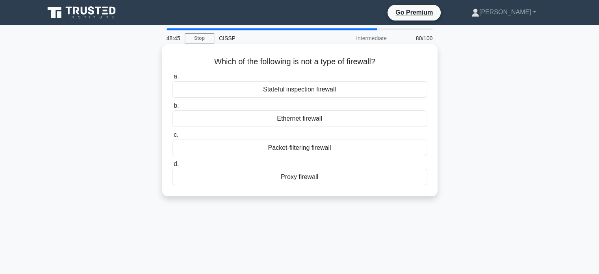
click at [315, 117] on div "Ethernet firewall" at bounding box center [299, 118] width 255 height 17
click at [172, 108] on input "b. Ethernet firewall" at bounding box center [172, 105] width 0 height 5
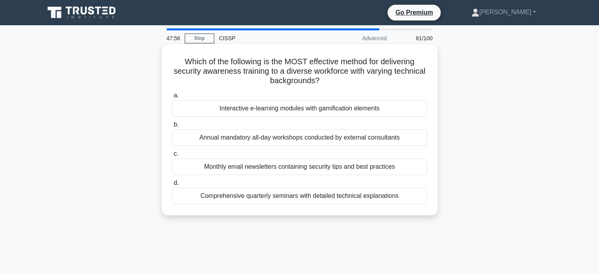
click at [320, 108] on div "Interactive e-learning modules with gamification elements" at bounding box center [299, 108] width 255 height 17
click at [172, 98] on input "a. Interactive e-learning modules with gamification elements" at bounding box center [172, 95] width 0 height 5
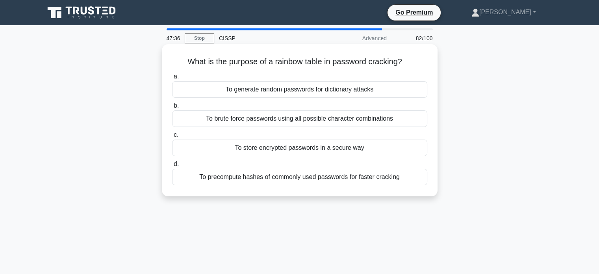
click at [375, 91] on div "To generate random passwords for dictionary attacks" at bounding box center [299, 89] width 255 height 17
click at [172, 79] on input "a. To generate random passwords for dictionary attacks" at bounding box center [172, 76] width 0 height 5
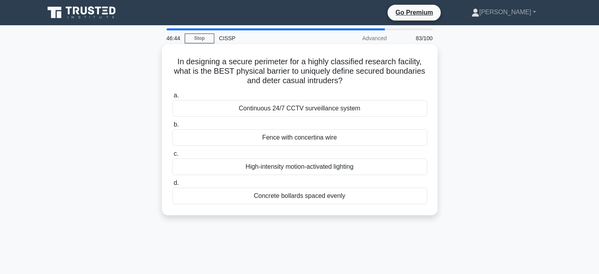
click at [283, 167] on div "High-intensity motion-activated lighting" at bounding box center [299, 166] width 255 height 17
click at [172, 156] on input "c. High-intensity motion-activated lighting" at bounding box center [172, 153] width 0 height 5
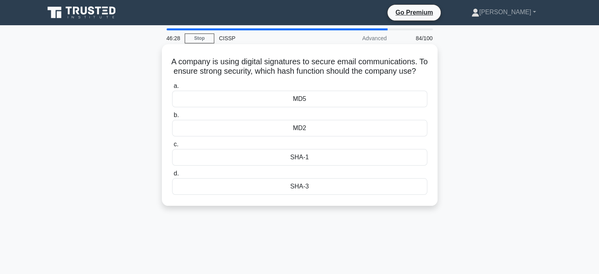
click at [290, 195] on div "SHA-3" at bounding box center [299, 186] width 255 height 17
click at [172, 176] on input "d. SHA-3" at bounding box center [172, 173] width 0 height 5
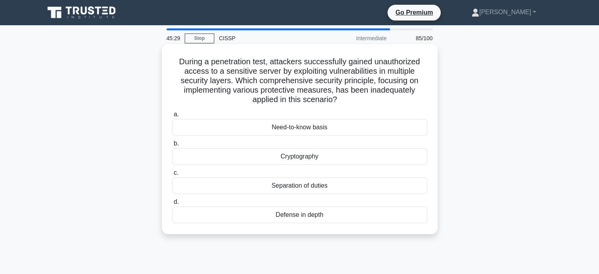
click at [319, 219] on div "Defense in depth" at bounding box center [299, 214] width 255 height 17
click at [172, 204] on input "d. Defense in depth" at bounding box center [172, 201] width 0 height 5
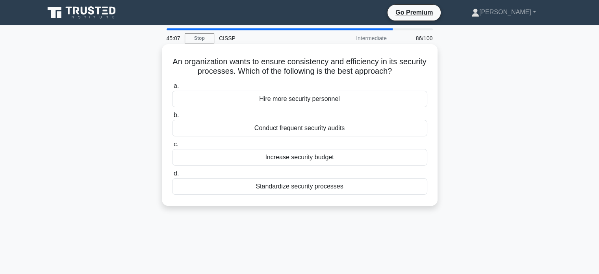
click at [319, 187] on div "Standardize security processes" at bounding box center [299, 186] width 255 height 17
click at [172, 176] on input "d. Standardize security processes" at bounding box center [172, 173] width 0 height 5
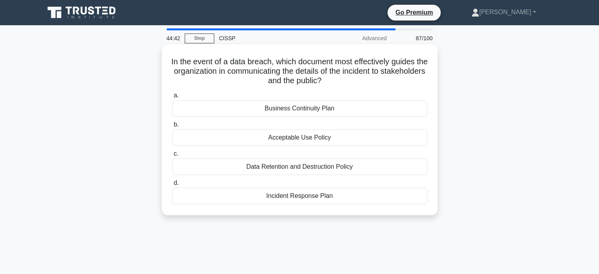
click at [318, 197] on div "Incident Response Plan" at bounding box center [299, 195] width 255 height 17
click at [172, 186] on input "d. Incident Response Plan" at bounding box center [172, 182] width 0 height 5
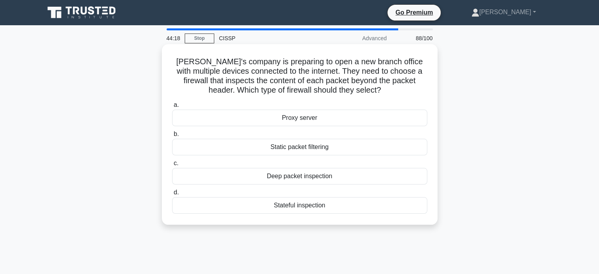
click at [309, 176] on div "Deep packet inspection" at bounding box center [299, 176] width 255 height 17
click at [172, 166] on input "c. Deep packet inspection" at bounding box center [172, 163] width 0 height 5
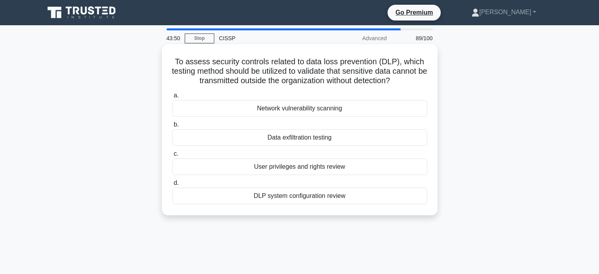
click at [339, 200] on div "DLP system configuration review" at bounding box center [299, 195] width 255 height 17
click at [172, 186] on input "d. DLP system configuration review" at bounding box center [172, 182] width 0 height 5
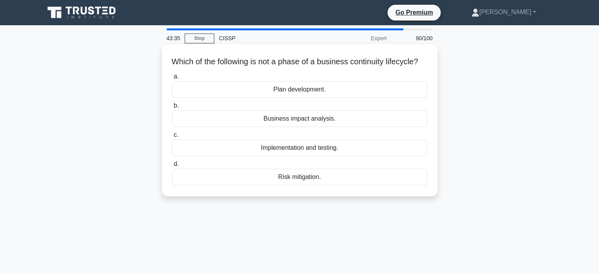
click at [307, 98] on div "Plan development." at bounding box center [299, 89] width 255 height 17
click at [172, 79] on input "a. Plan development." at bounding box center [172, 76] width 0 height 5
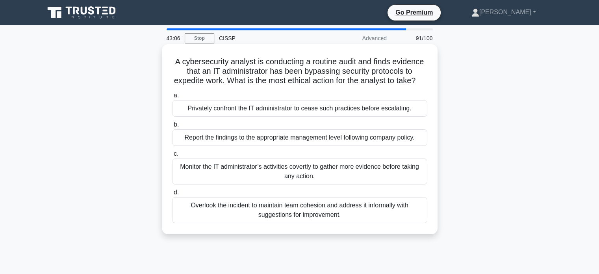
click at [351, 146] on div "Report the findings to the appropriate management level following company polic…" at bounding box center [299, 137] width 255 height 17
click at [172, 127] on input "b. Report the findings to the appropriate management level following company po…" at bounding box center [172, 124] width 0 height 5
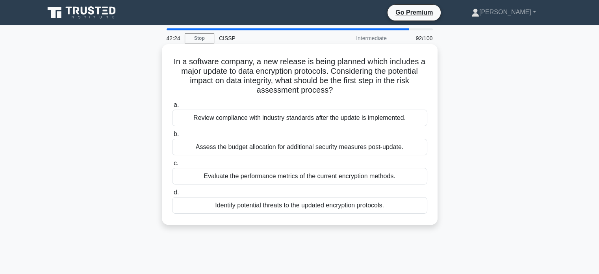
click at [249, 210] on div "Identify potential threats to the updated encryption protocols." at bounding box center [299, 205] width 255 height 17
click at [172, 195] on input "d. Identify potential threats to the updated encryption protocols." at bounding box center [172, 192] width 0 height 5
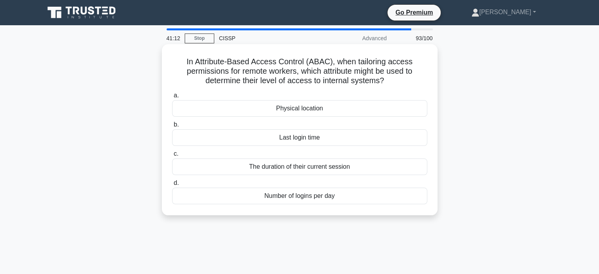
click at [303, 110] on div "Physical location" at bounding box center [299, 108] width 255 height 17
click at [172, 98] on input "a. Physical location" at bounding box center [172, 95] width 0 height 5
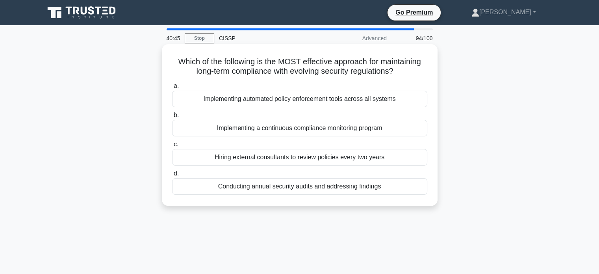
click at [345, 186] on div "Conducting annual security audits and addressing findings" at bounding box center [299, 186] width 255 height 17
click at [172, 176] on input "d. Conducting annual security audits and addressing findings" at bounding box center [172, 173] width 0 height 5
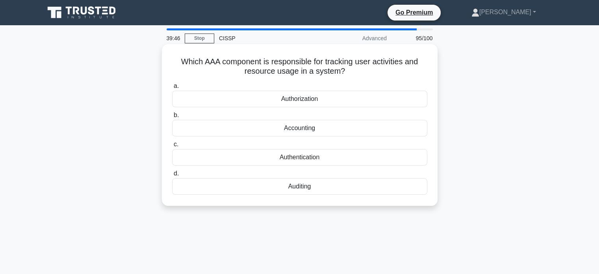
click at [336, 154] on div "Authentication" at bounding box center [299, 157] width 255 height 17
click at [172, 147] on input "c. Authentication" at bounding box center [172, 144] width 0 height 5
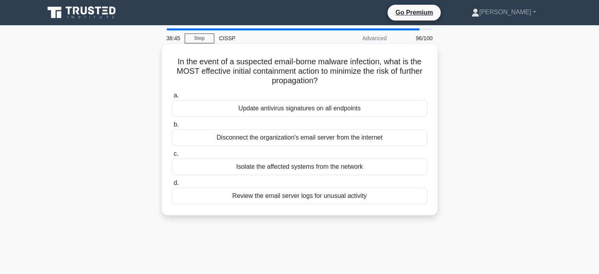
click at [304, 171] on div "Isolate the affected systems from the network" at bounding box center [299, 166] width 255 height 17
click at [172, 156] on input "c. Isolate the affected systems from the network" at bounding box center [172, 153] width 0 height 5
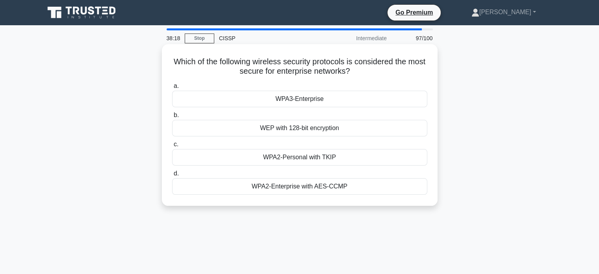
click at [310, 101] on div "WPA3-Enterprise" at bounding box center [299, 99] width 255 height 17
click at [172, 89] on input "a. WPA3-Enterprise" at bounding box center [172, 86] width 0 height 5
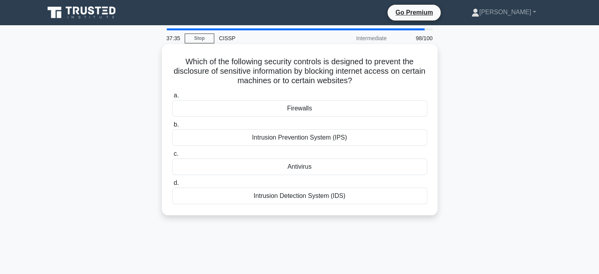
click at [298, 134] on div "Intrusion Prevention System (IPS)" at bounding box center [299, 137] width 255 height 17
click at [172, 127] on input "b. Intrusion Prevention System (IPS)" at bounding box center [172, 124] width 0 height 5
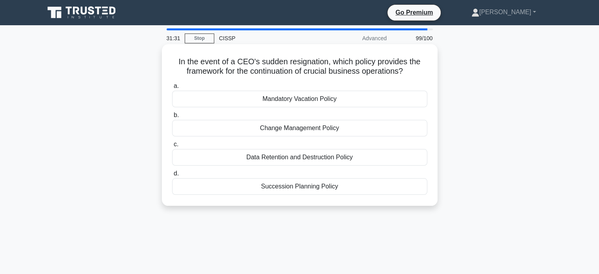
click at [309, 184] on div "Succession Planning Policy" at bounding box center [299, 186] width 255 height 17
click at [172, 176] on input "d. Succession Planning Policy" at bounding box center [172, 173] width 0 height 5
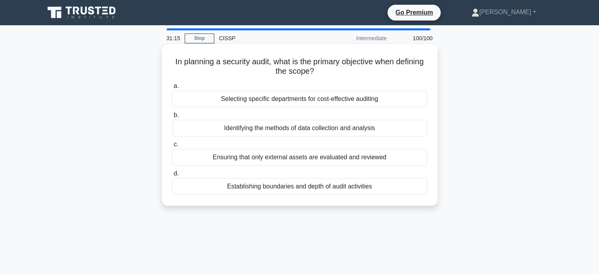
click at [260, 100] on div "Selecting specific departments for cost-effective auditing" at bounding box center [299, 99] width 255 height 17
click at [172, 89] on input "a. Selecting specific departments for cost-effective auditing" at bounding box center [172, 86] width 0 height 5
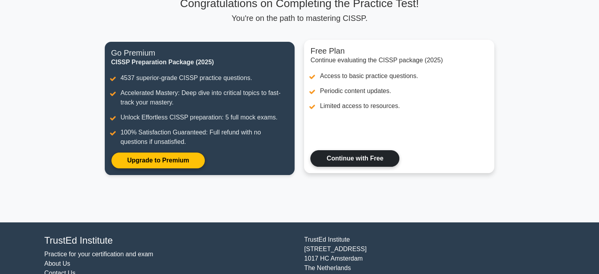
scroll to position [79, 0]
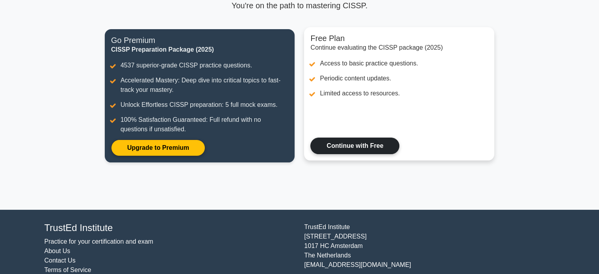
click at [340, 143] on link "Continue with Free" at bounding box center [354, 145] width 89 height 17
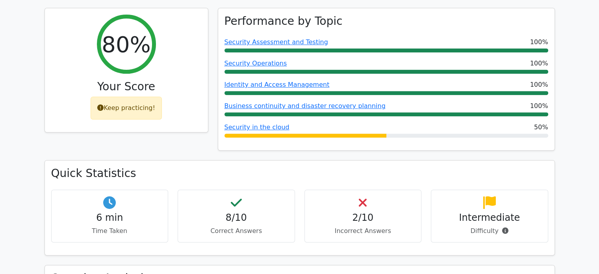
scroll to position [315, 0]
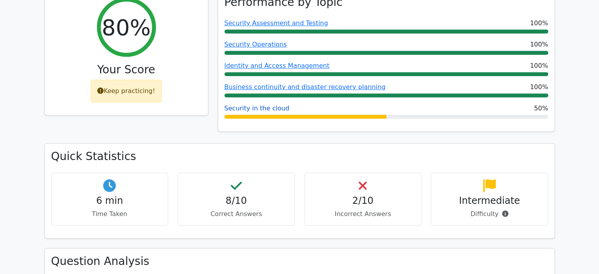
click at [265, 104] on link "Security in the cloud" at bounding box center [257, 107] width 65 height 7
